Goal: Information Seeking & Learning: Learn about a topic

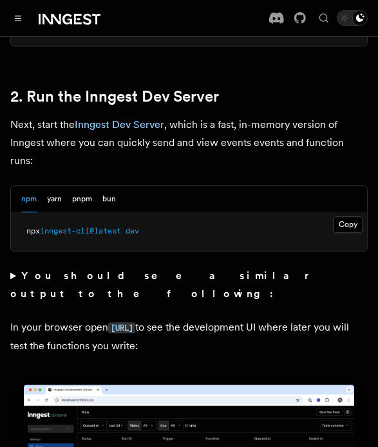
scroll to position [965, 0]
click at [349, 216] on button "Copy Copied" at bounding box center [348, 224] width 30 height 17
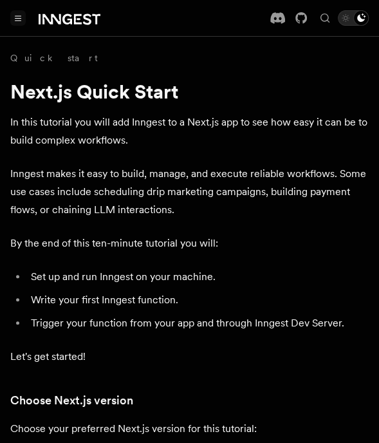
click at [18, 16] on icon "Toggle navigation" at bounding box center [18, 18] width 6 height 6
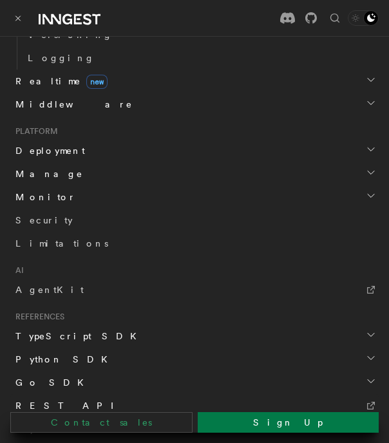
scroll to position [570, 0]
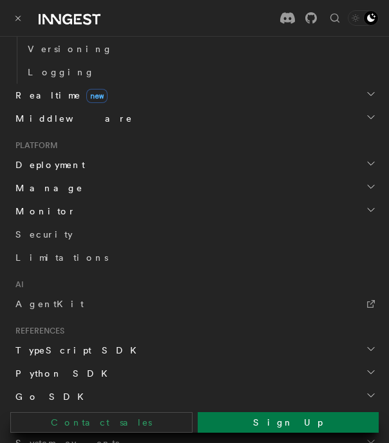
click at [36, 213] on span "Monitor" at bounding box center [43, 211] width 66 height 13
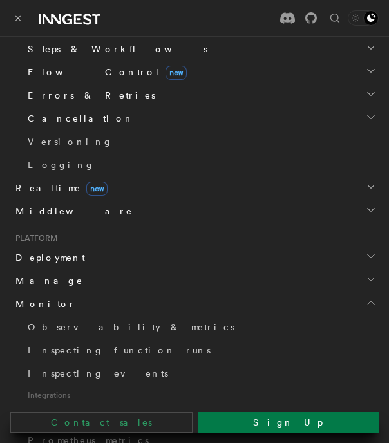
scroll to position [476, 0]
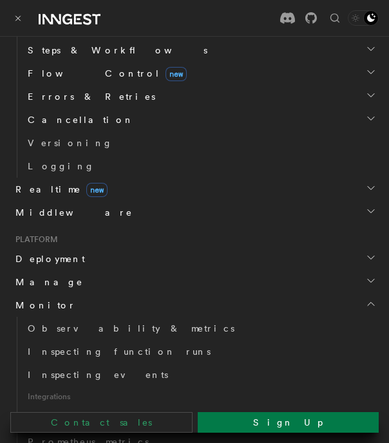
click at [39, 263] on span "Deployment" at bounding box center [47, 258] width 75 height 13
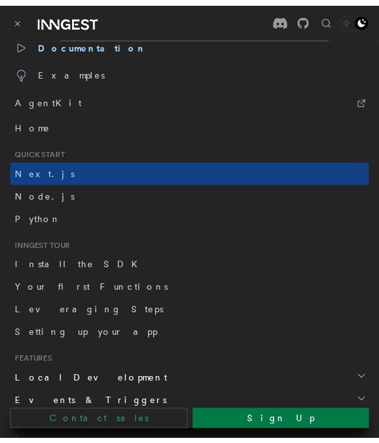
scroll to position [0, 0]
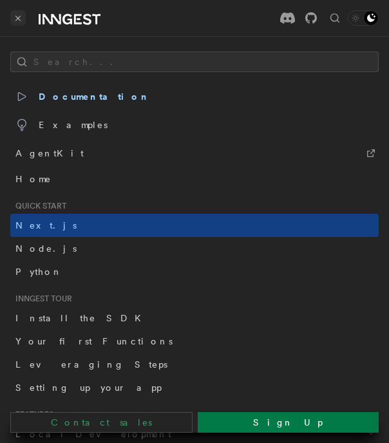
click at [20, 18] on icon "Toggle navigation" at bounding box center [18, 18] width 6 height 6
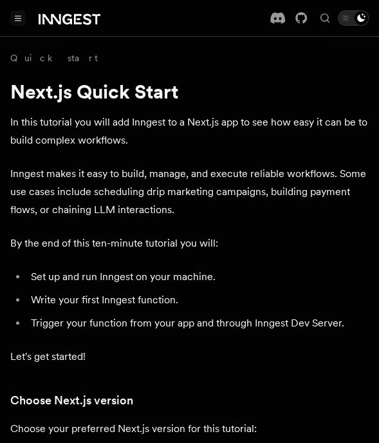
click at [21, 18] on icon "Toggle navigation" at bounding box center [18, 18] width 6 height 6
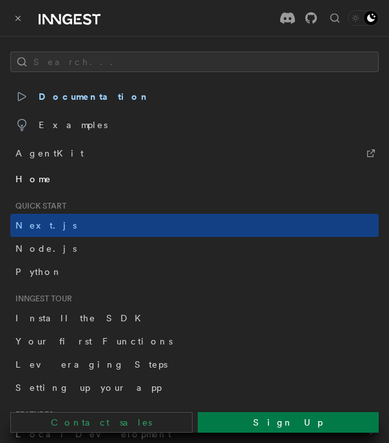
click at [28, 178] on span "Home" at bounding box center [33, 178] width 36 height 13
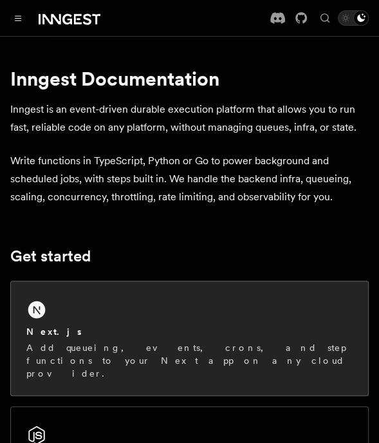
click at [93, 326] on div "Next.js" at bounding box center [189, 332] width 326 height 14
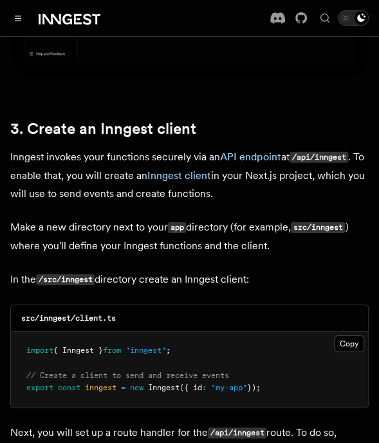
scroll to position [1471, 0]
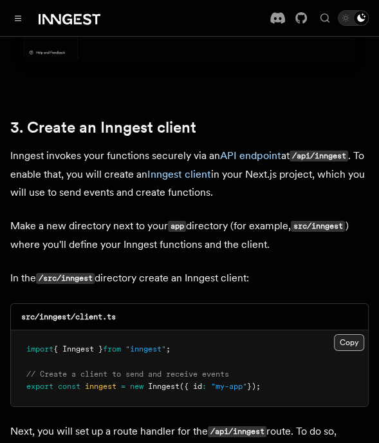
click at [349, 334] on button "Copy Copied" at bounding box center [349, 342] width 30 height 17
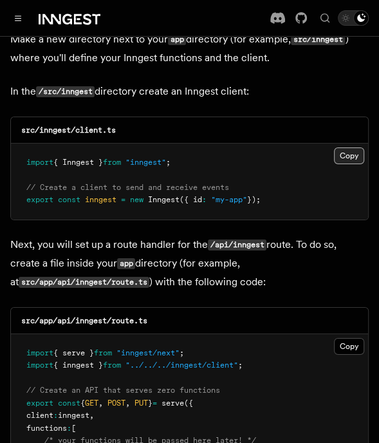
scroll to position [1658, 0]
click at [345, 338] on button "Copy Copied" at bounding box center [349, 346] width 30 height 17
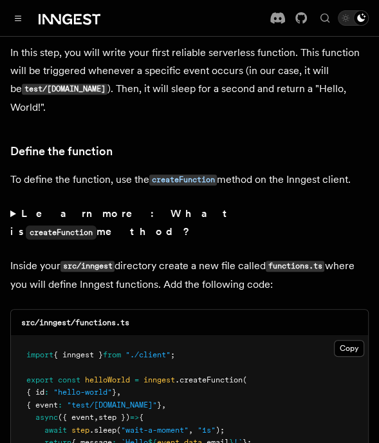
scroll to position [2173, 0]
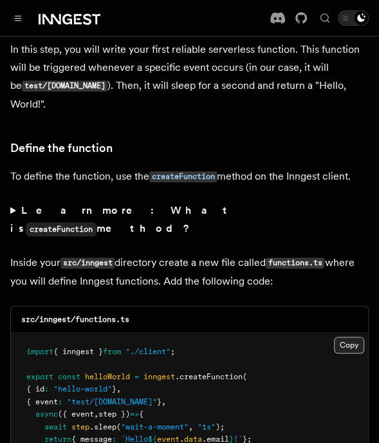
click at [351, 337] on button "Copy Copied" at bounding box center [349, 345] width 30 height 17
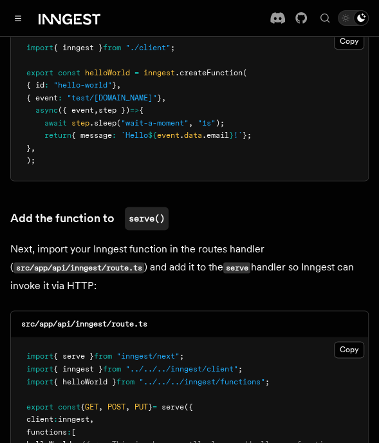
scroll to position [2478, 0]
